Goal: Task Accomplishment & Management: Use online tool/utility

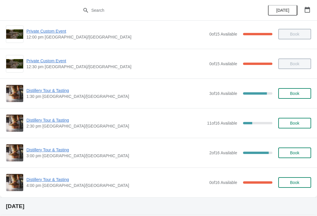
scroll to position [64, 0]
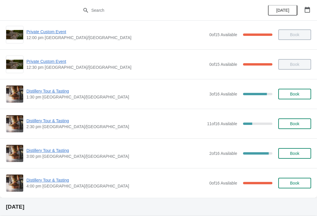
click at [296, 123] on span "Book" at bounding box center [294, 123] width 9 height 5
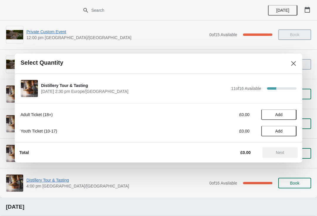
click at [282, 112] on span "Add" at bounding box center [279, 114] width 7 height 5
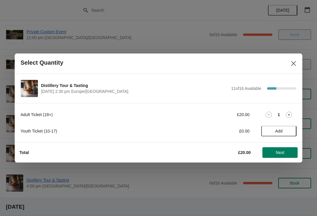
click at [289, 112] on icon at bounding box center [289, 115] width 6 height 6
click at [282, 150] on span "Next" at bounding box center [280, 152] width 9 height 5
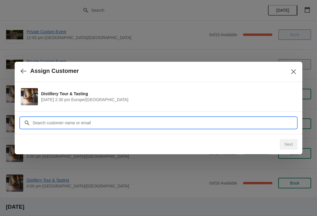
click at [71, 123] on input "Customer" at bounding box center [164, 123] width 265 height 11
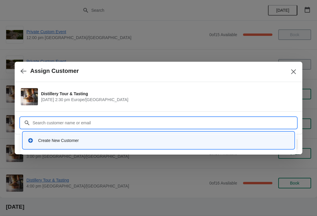
click at [58, 144] on div "Create New Customer" at bounding box center [158, 140] width 267 height 12
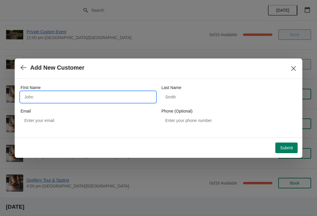
click at [64, 97] on input "First Name" at bounding box center [88, 97] width 135 height 11
type input "Alex"
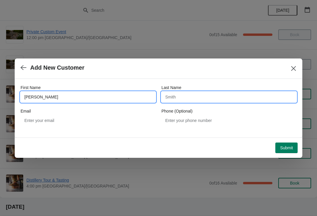
click at [180, 100] on input "Last Name" at bounding box center [229, 97] width 135 height 11
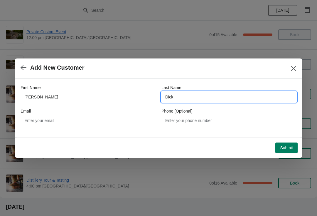
type input "Dick"
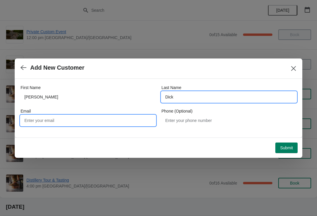
click at [54, 120] on input "Email" at bounding box center [88, 120] width 135 height 11
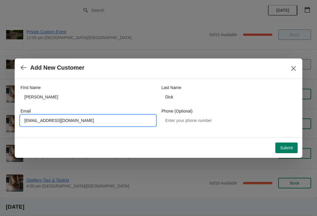
type input "Alexdick.7208@gmail.com"
click at [288, 147] on span "Submit" at bounding box center [286, 148] width 13 height 5
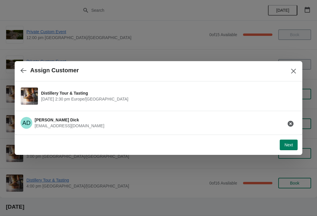
click at [291, 148] on button "Next" at bounding box center [289, 145] width 18 height 11
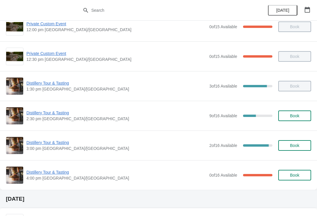
scroll to position [80, 0]
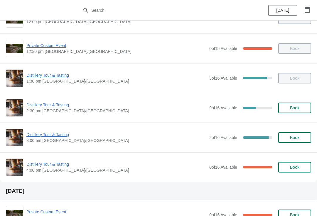
click at [51, 165] on span "Distillery Tour & Tasting" at bounding box center [116, 164] width 180 height 6
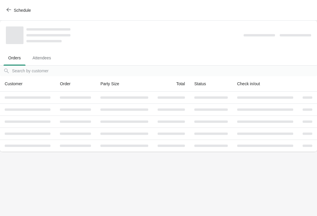
scroll to position [0, 0]
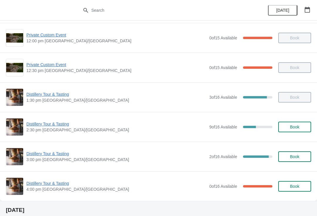
scroll to position [73, 0]
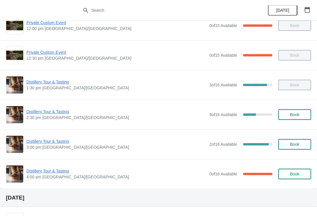
click at [40, 143] on span "Distillery Tour & Tasting" at bounding box center [116, 141] width 180 height 6
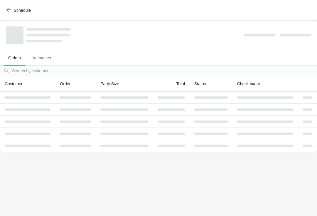
scroll to position [0, 0]
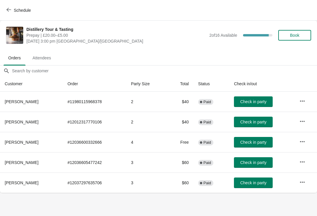
click at [302, 121] on icon "button" at bounding box center [303, 121] width 6 height 6
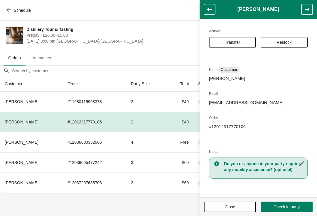
click at [233, 43] on span "Transfer" at bounding box center [232, 42] width 15 height 5
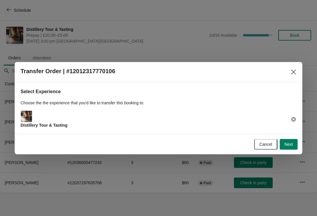
click at [288, 145] on span "Next" at bounding box center [289, 144] width 9 height 5
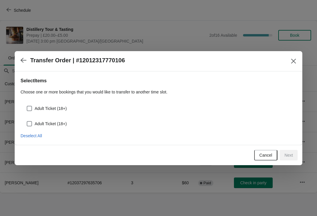
click at [27, 127] on label "Adult Ticket (18+)" at bounding box center [46, 124] width 40 height 8
click at [27, 121] on input "Adult Ticket (18+)" at bounding box center [27, 121] width 0 height 0
checkbox input "true"
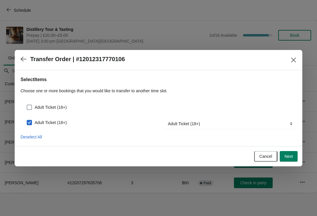
click at [28, 109] on span at bounding box center [29, 107] width 5 height 5
click at [27, 105] on input "Adult Ticket (18+)" at bounding box center [27, 105] width 0 height 0
checkbox input "true"
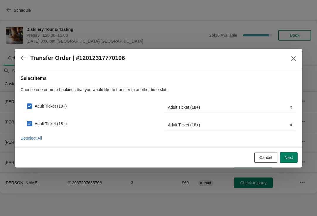
click at [290, 156] on span "Next" at bounding box center [289, 157] width 9 height 5
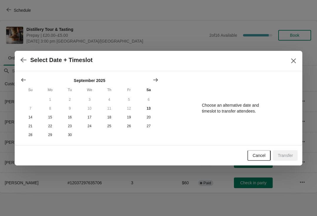
click at [157, 82] on button "Show next month, October 2025" at bounding box center [156, 80] width 11 height 11
click at [155, 83] on button "Show next month, November 2025" at bounding box center [156, 80] width 11 height 11
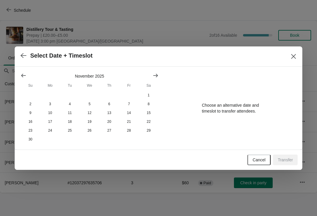
click at [154, 84] on th "Sa" at bounding box center [149, 85] width 20 height 11
click at [155, 76] on icon "Show next month, December 2025" at bounding box center [156, 76] width 6 height 6
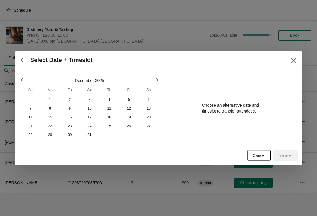
click at [151, 77] on button "Show next month, January 2026" at bounding box center [156, 80] width 11 height 11
click at [154, 82] on button "Show next month, February 2026" at bounding box center [156, 80] width 11 height 11
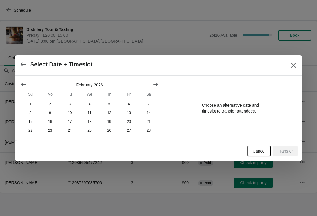
click at [155, 87] on button "Show next month, March 2026" at bounding box center [156, 84] width 11 height 11
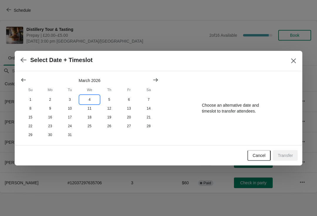
click at [89, 103] on button "4" at bounding box center [90, 99] width 20 height 9
click at [21, 81] on icon "Show previous month, February 2026" at bounding box center [24, 80] width 6 height 6
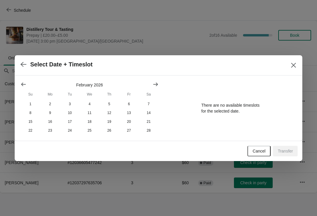
click at [23, 82] on icon "Show previous month, January 2026" at bounding box center [24, 84] width 6 height 6
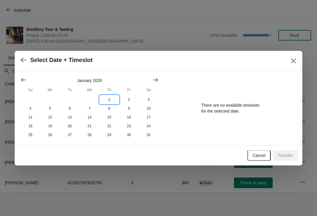
click at [109, 98] on button "1" at bounding box center [110, 99] width 20 height 9
click at [29, 81] on button "Show previous month, December 2025" at bounding box center [23, 80] width 11 height 11
click at [109, 97] on button "4" at bounding box center [110, 99] width 20 height 9
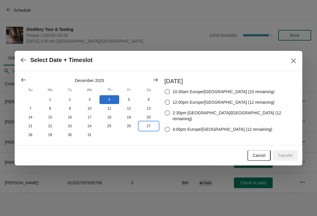
click at [149, 125] on button "27" at bounding box center [149, 126] width 20 height 9
click at [71, 137] on button "30" at bounding box center [70, 135] width 20 height 9
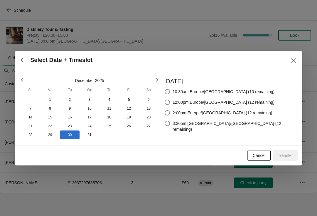
click at [170, 91] on span at bounding box center [167, 91] width 5 height 5
click at [165, 89] on input "10:30am Europe/London (10 remaining)" at bounding box center [165, 89] width 0 height 0
radio input "true"
click at [287, 154] on span "Transfer" at bounding box center [285, 155] width 15 height 5
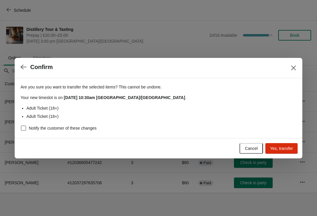
click at [25, 126] on span at bounding box center [23, 128] width 5 height 5
click at [21, 126] on input "Notify the customer of these changes" at bounding box center [21, 126] width 0 height 0
checkbox input "true"
click at [284, 148] on span "Yes, transfer" at bounding box center [281, 148] width 23 height 5
